Goal: Transaction & Acquisition: Book appointment/travel/reservation

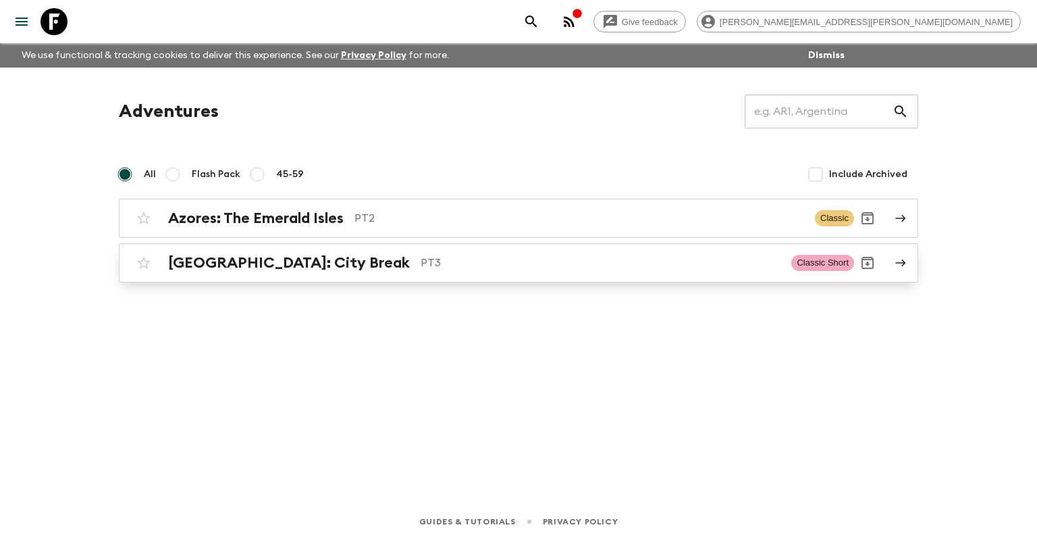
click at [421, 255] on p "PT3" at bounding box center [601, 263] width 360 height 16
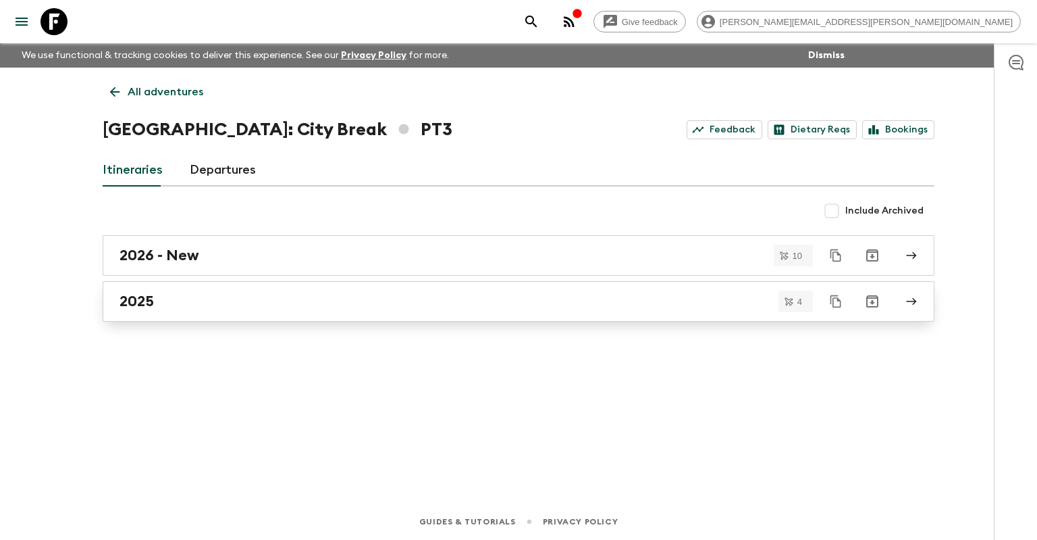
click at [186, 296] on div "2025" at bounding box center [506, 301] width 773 height 18
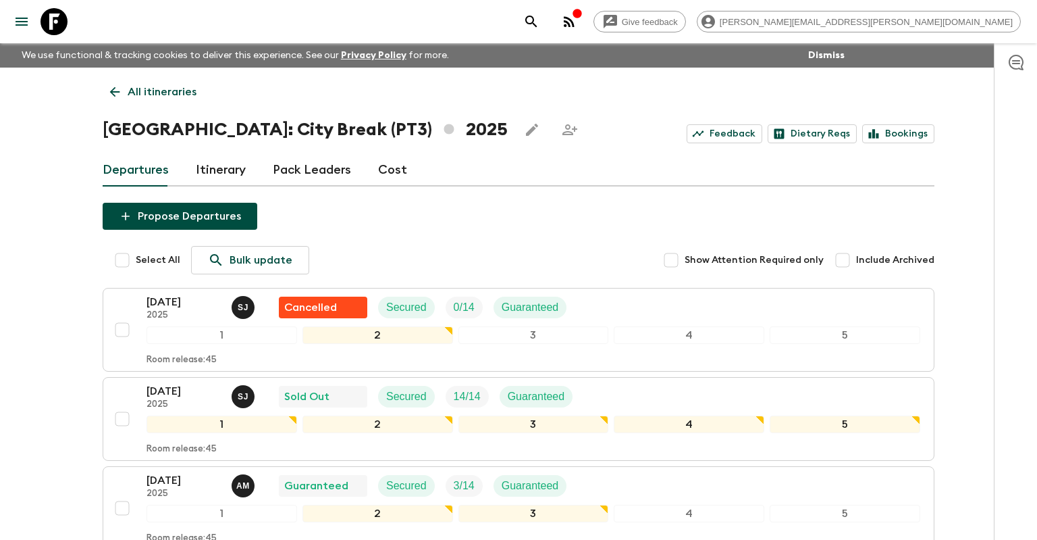
click at [402, 177] on div "Departures Itinerary Pack Leaders Cost" at bounding box center [519, 170] width 832 height 32
click at [392, 172] on link "Cost" at bounding box center [392, 170] width 29 height 32
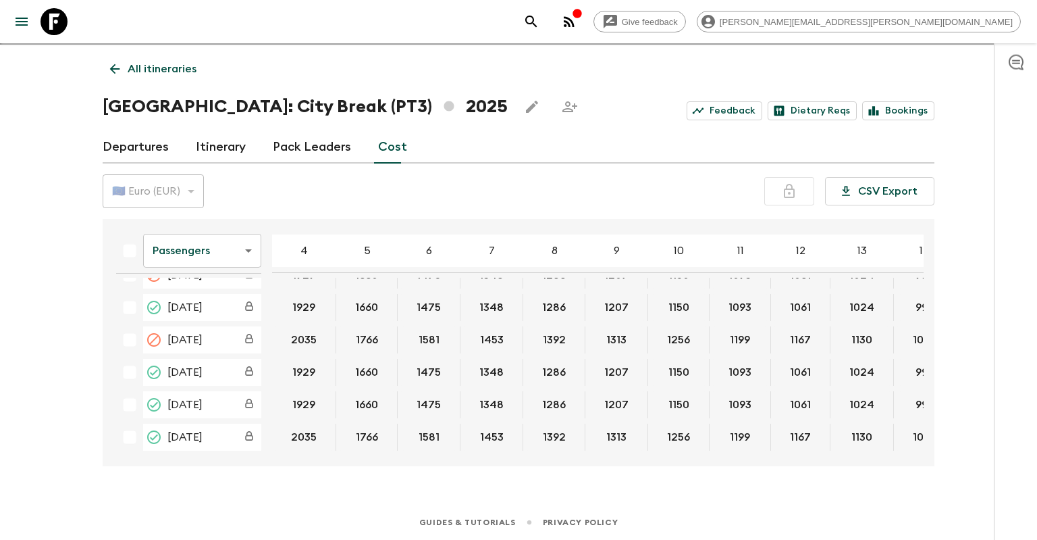
scroll to position [24, 0]
